Goal: Navigation & Orientation: Find specific page/section

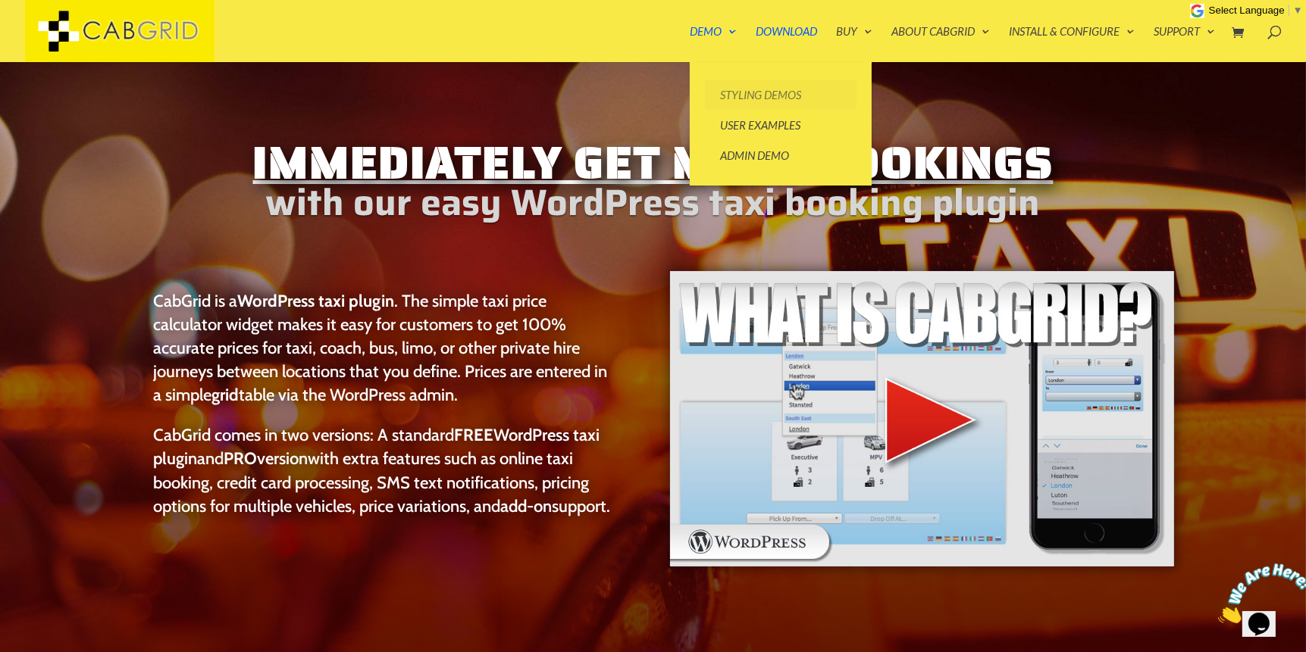
click at [734, 98] on link "Styling Demos" at bounding box center [781, 95] width 152 height 30
click at [740, 92] on link "Styling Demos" at bounding box center [781, 95] width 152 height 30
click at [740, 95] on link "Styling Demos" at bounding box center [781, 95] width 152 height 30
click at [743, 121] on link "User Examples" at bounding box center [781, 125] width 152 height 30
click at [743, 95] on link "Styling Demos" at bounding box center [781, 95] width 152 height 30
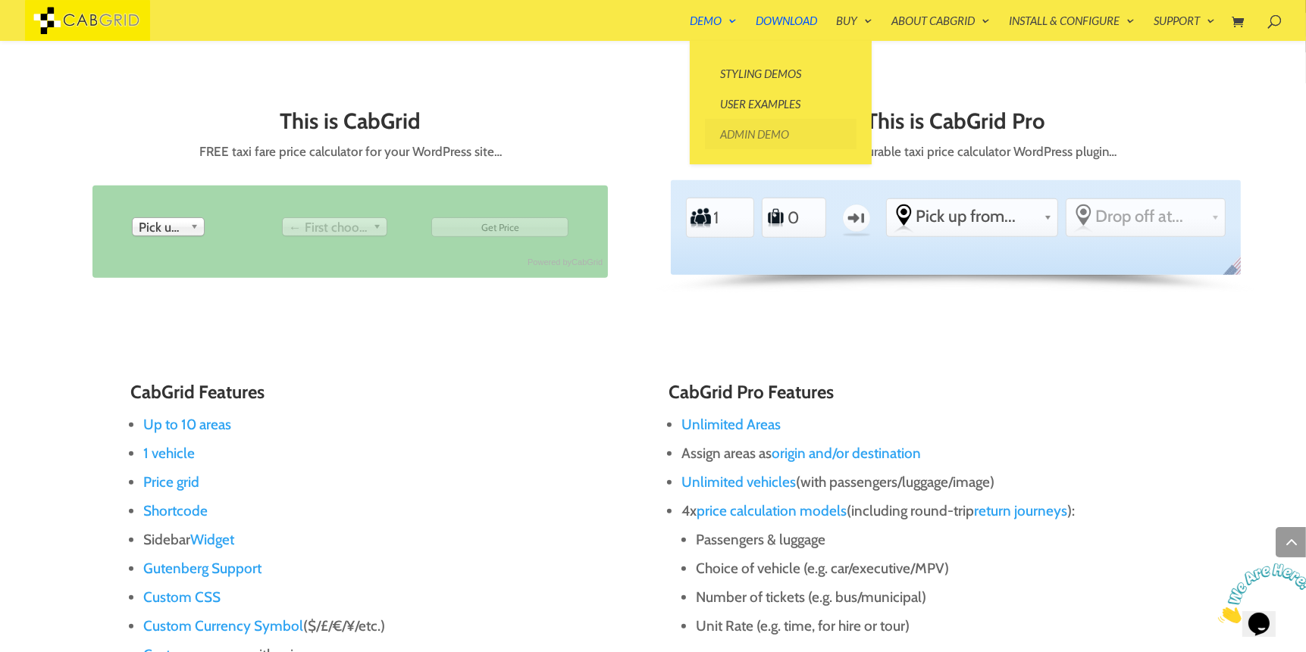
scroll to position [727, 0]
